Goal: Task Accomplishment & Management: Complete application form

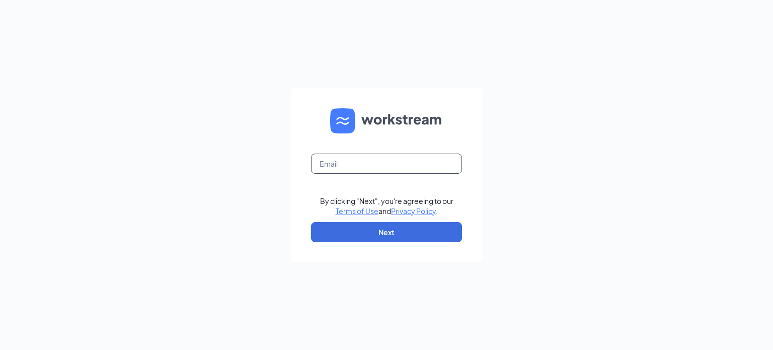
click at [430, 163] on input "text" at bounding box center [386, 163] width 151 height 20
type input "[EMAIL_ADDRESS][DOMAIN_NAME]"
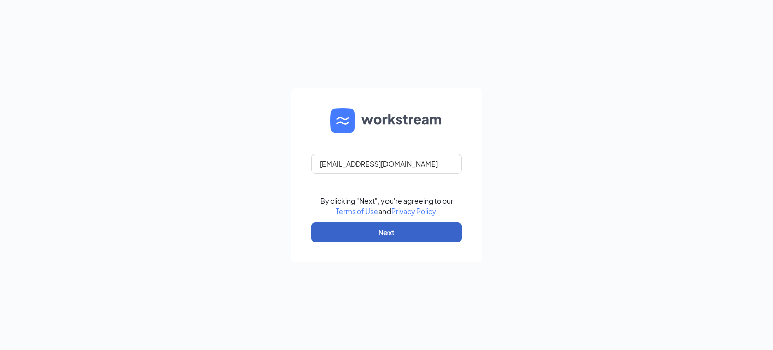
click at [384, 231] on button "Next" at bounding box center [386, 232] width 151 height 20
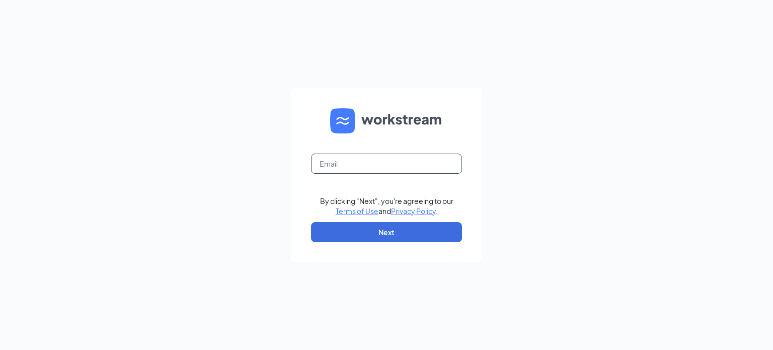
click at [354, 165] on input "text" at bounding box center [386, 163] width 151 height 20
type input "[EMAIL_ADDRESS][DOMAIN_NAME]"
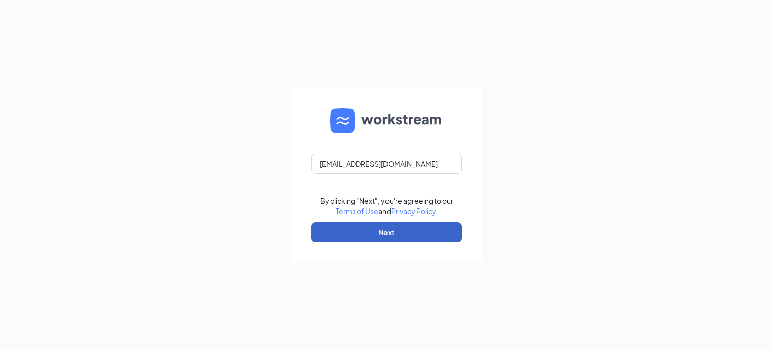
click at [382, 231] on button "Next" at bounding box center [386, 232] width 151 height 20
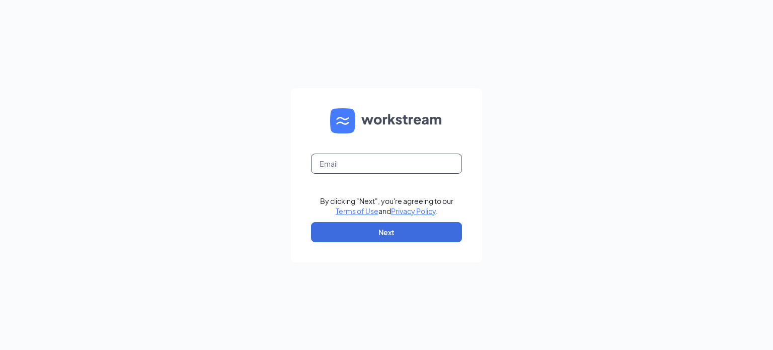
click at [394, 165] on input "text" at bounding box center [386, 163] width 151 height 20
type input "alanludlow@georgiafoodsllc.com"
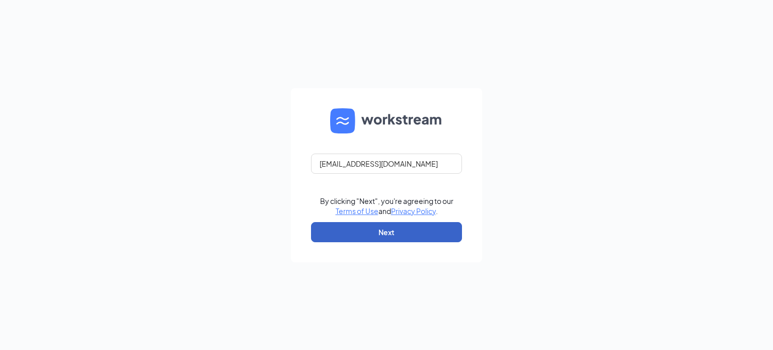
click at [384, 229] on button "Next" at bounding box center [386, 232] width 151 height 20
